Goal: Information Seeking & Learning: Learn about a topic

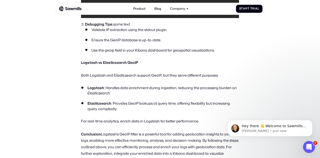
scroll to position [897, 0]
click at [312, 122] on icon "Dismiss notification" at bounding box center [311, 121] width 3 height 3
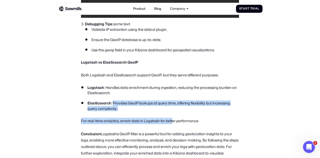
drag, startPoint x: 173, startPoint y: 112, endPoint x: 114, endPoint y: 100, distance: 60.2
click at [114, 100] on ul "Logstash : Handles data enrichment during ingestion, reducing the processing bu…" at bounding box center [160, 98] width 158 height 27
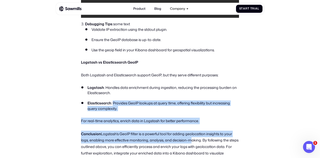
drag, startPoint x: 114, startPoint y: 101, endPoint x: 191, endPoint y: 142, distance: 87.8
click at [166, 138] on p "‍ Conclusion Logstash’s GeoIP filter is a powerful tool for adding geolocation …" at bounding box center [160, 147] width 158 height 33
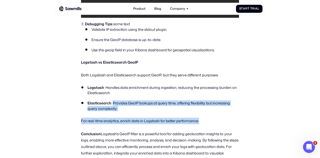
drag, startPoint x: 203, startPoint y: 120, endPoint x: 113, endPoint y: 102, distance: 92.0
click at [129, 110] on li "Elasticsearch : Provides GeoIP lookups at query time, offering flexibility but …" at bounding box center [160, 105] width 158 height 11
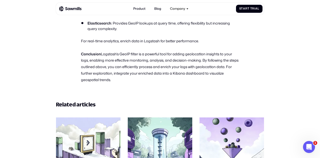
scroll to position [977, 0]
